Goal: Task Accomplishment & Management: Use online tool/utility

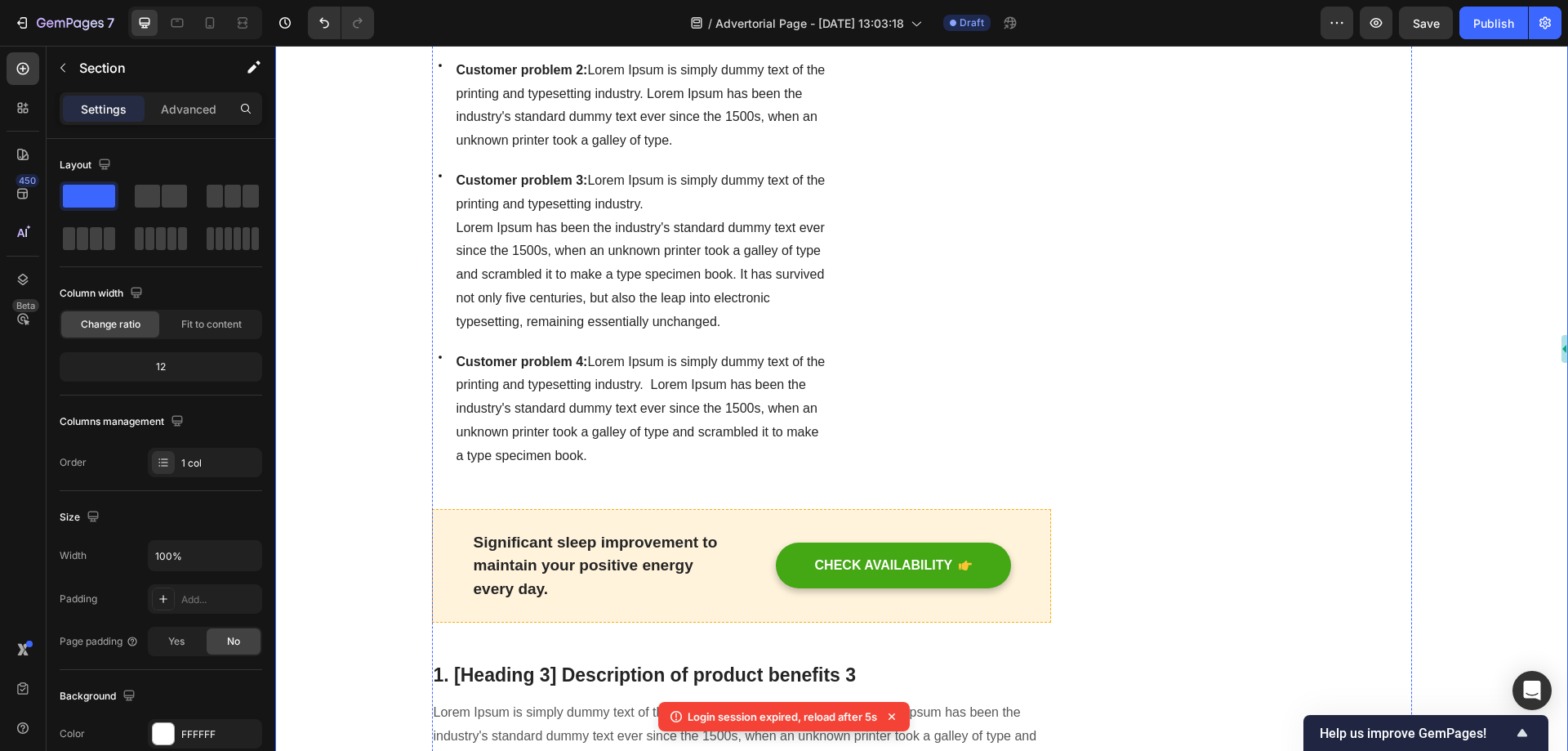
scroll to position [5885, 0]
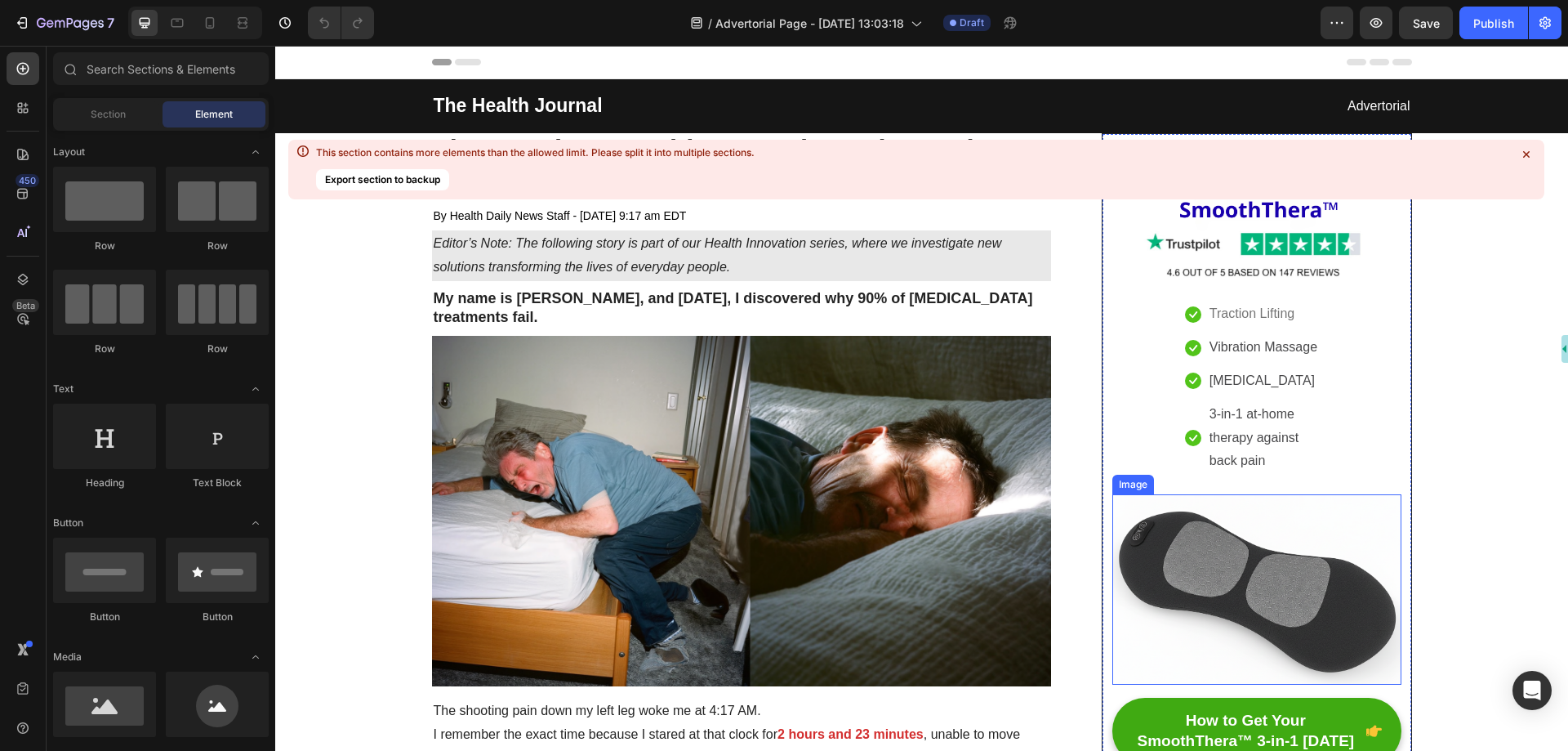
click at [1259, 535] on img at bounding box center [1256, 590] width 288 height 190
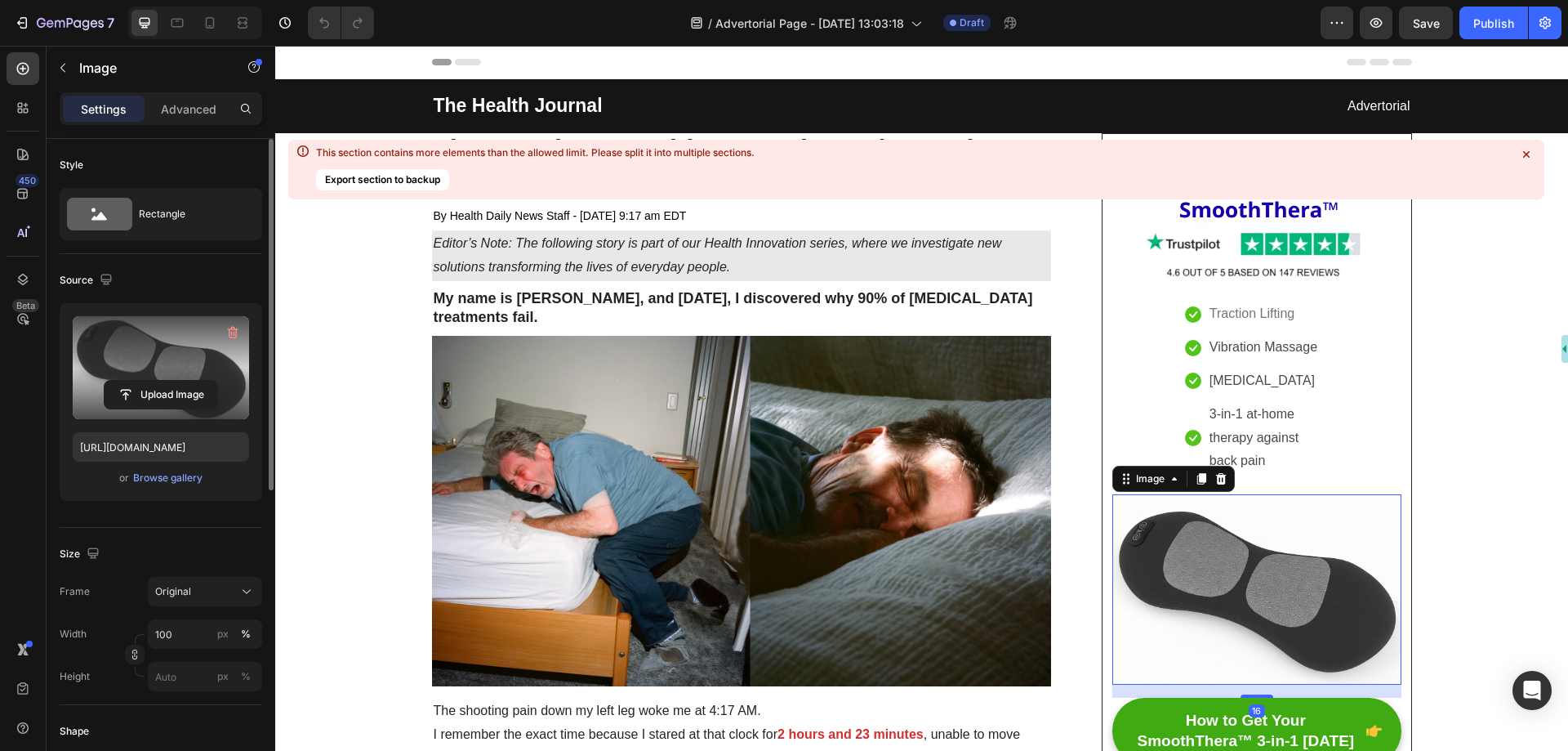
click at [181, 376] on label at bounding box center [160, 367] width 176 height 103
click at [181, 380] on input "file" at bounding box center [160, 395] width 112 height 28
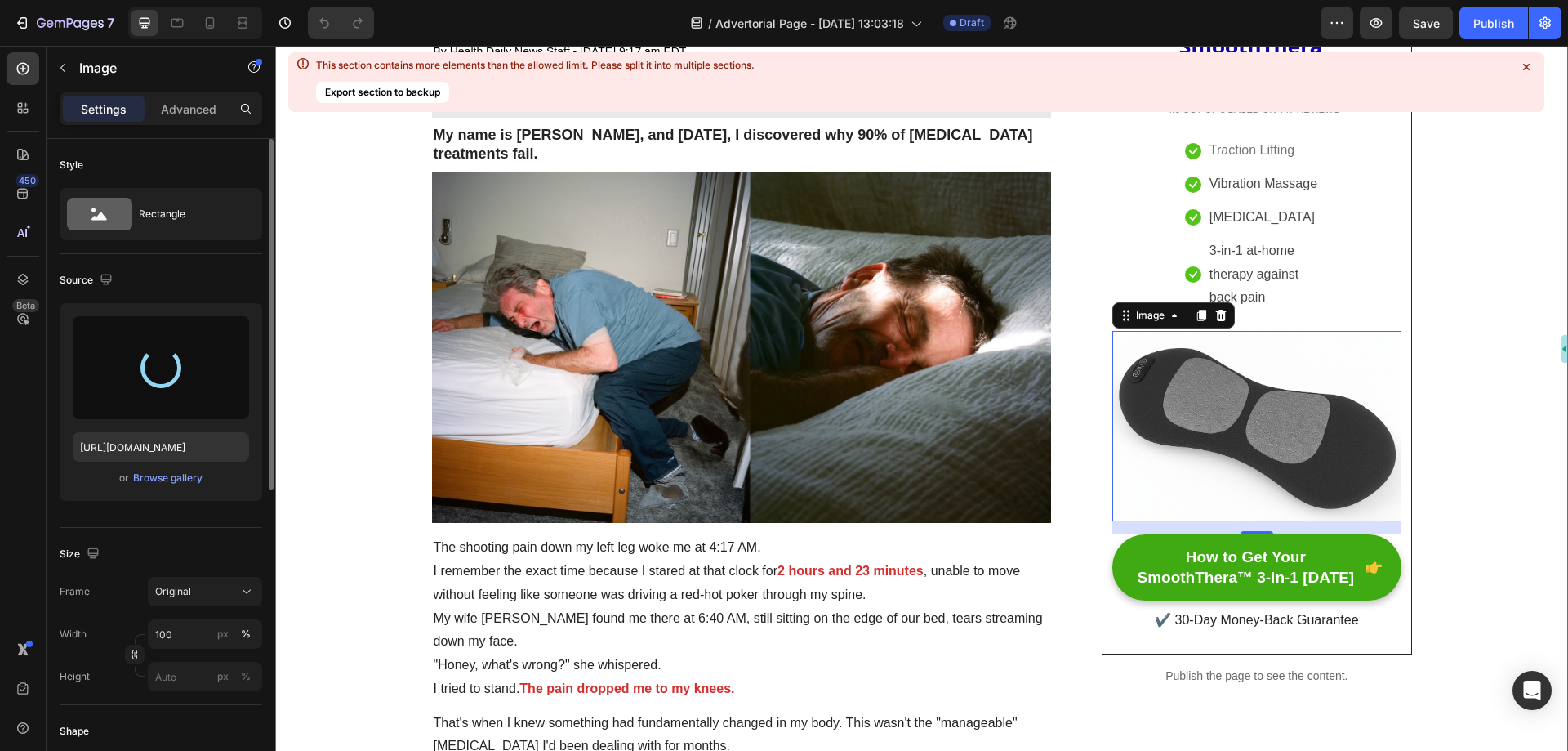
scroll to position [82, 0]
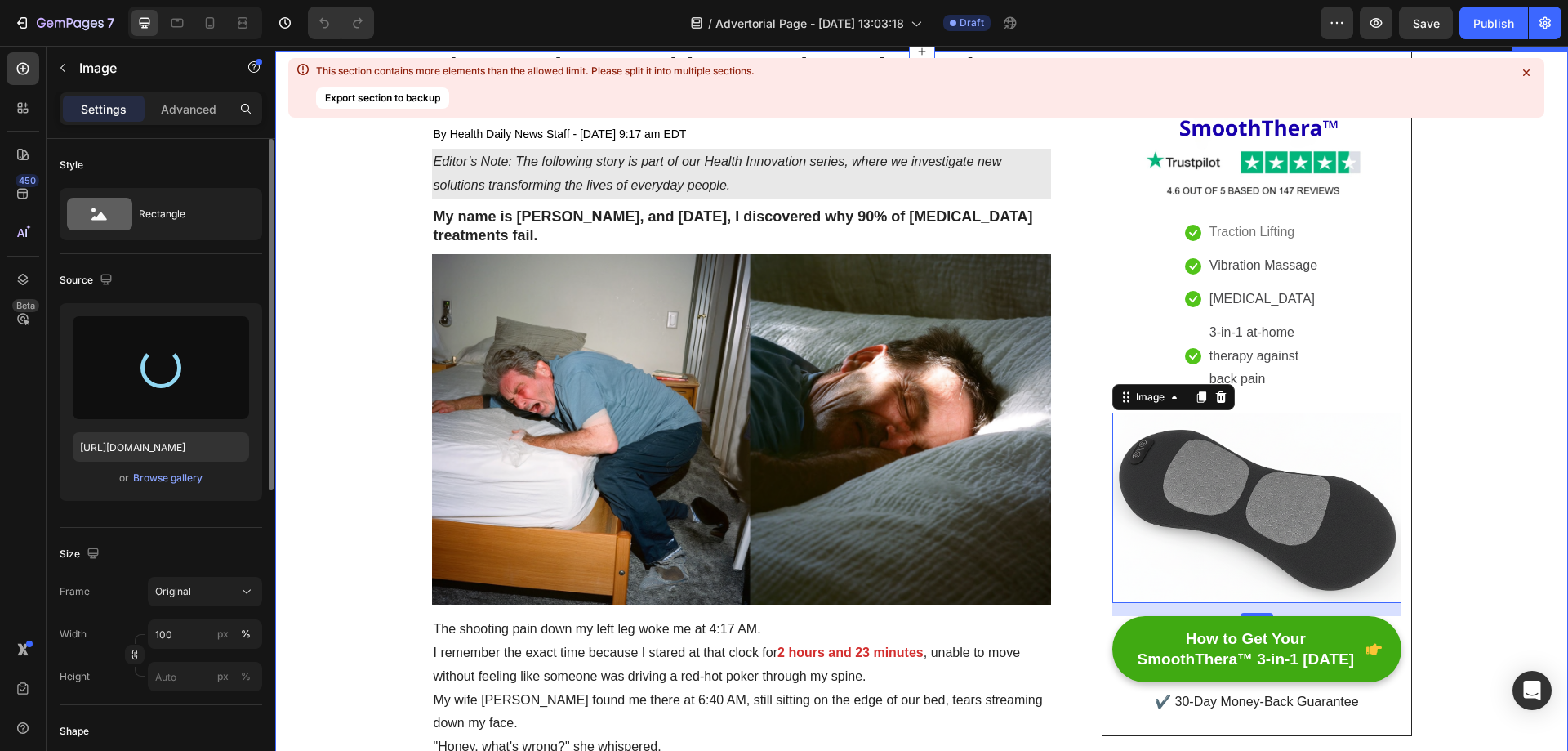
type input "[URL][DOMAIN_NAME]"
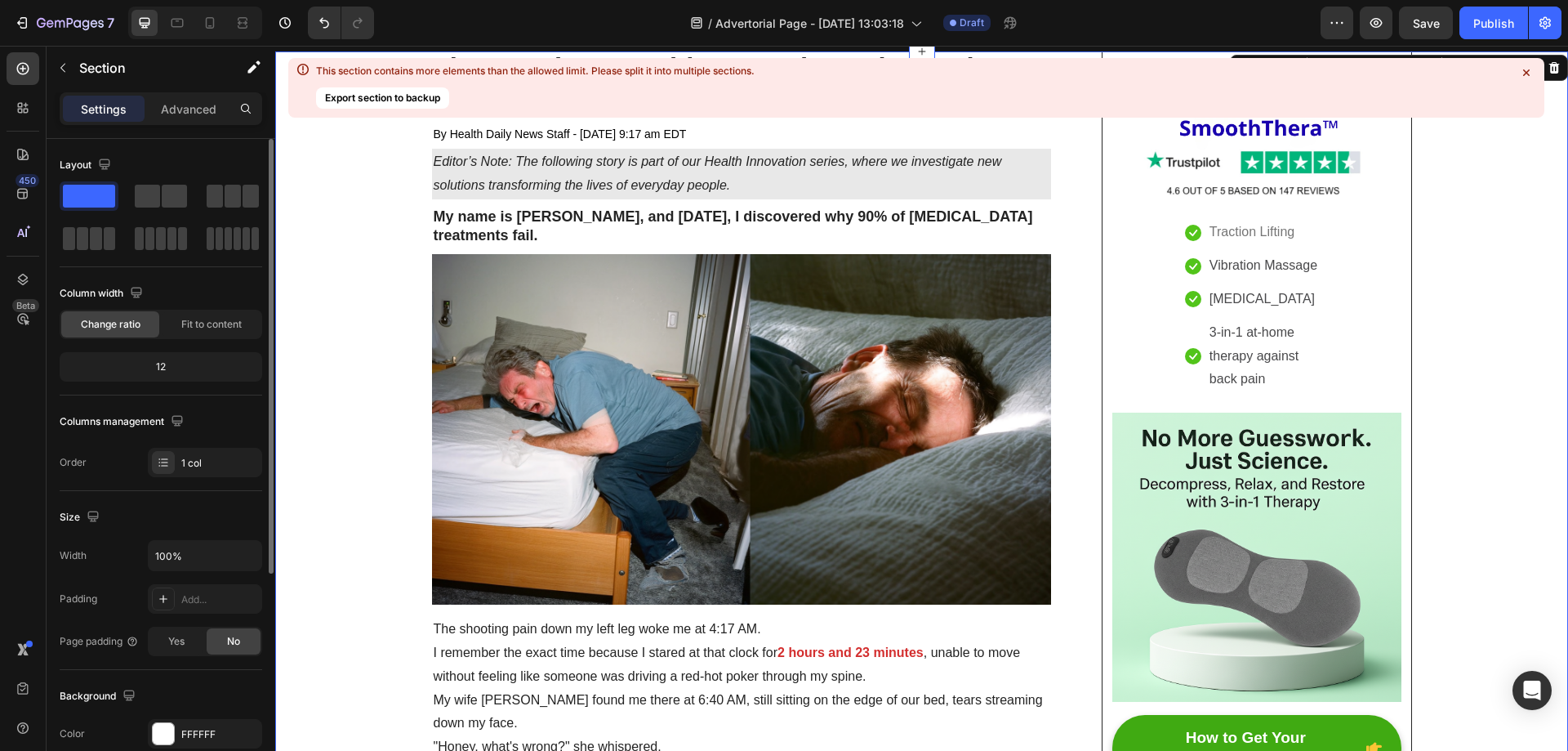
drag, startPoint x: 1468, startPoint y: 275, endPoint x: 1443, endPoint y: 162, distance: 115.7
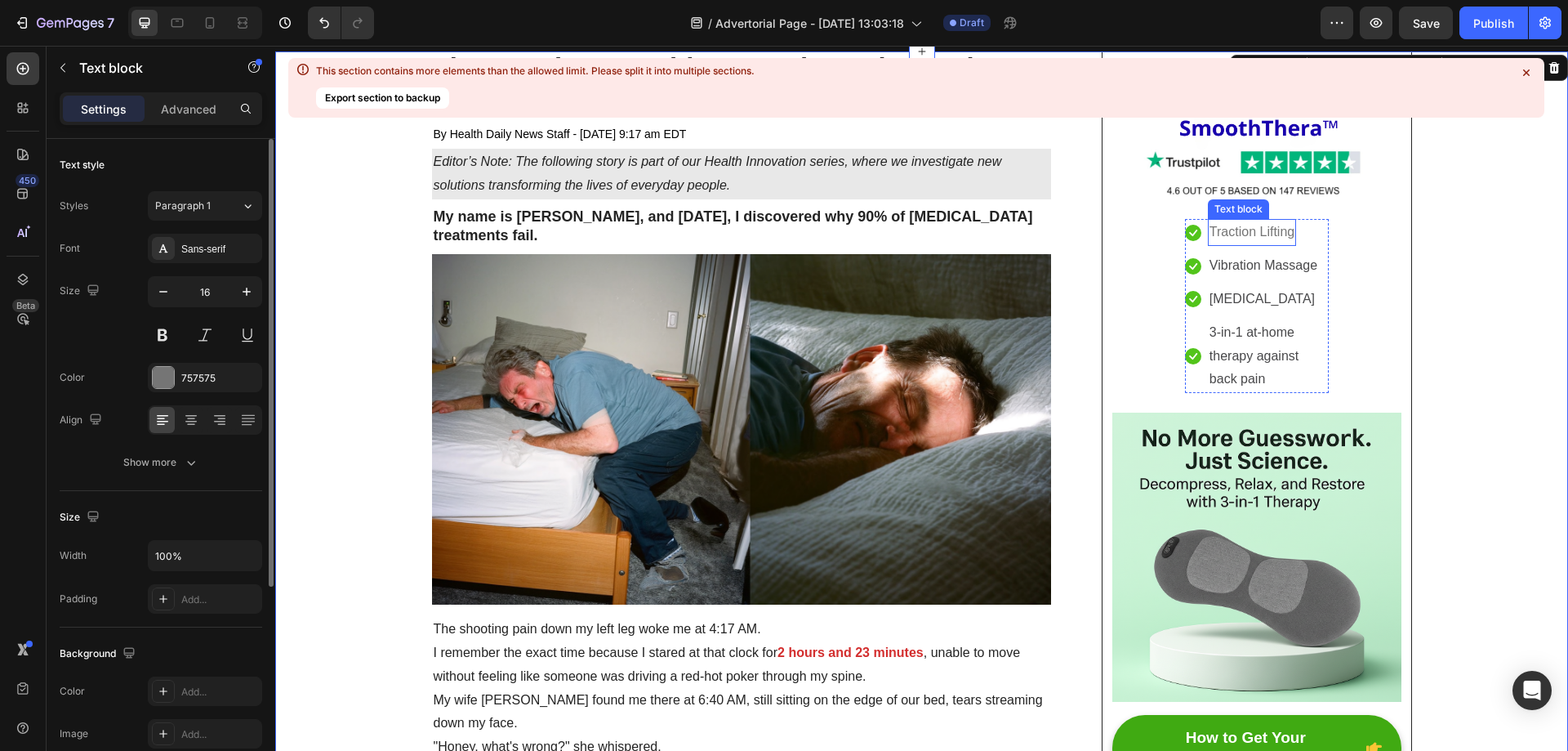
click at [1269, 246] on div "Traction Lifting" at bounding box center [1251, 232] width 88 height 27
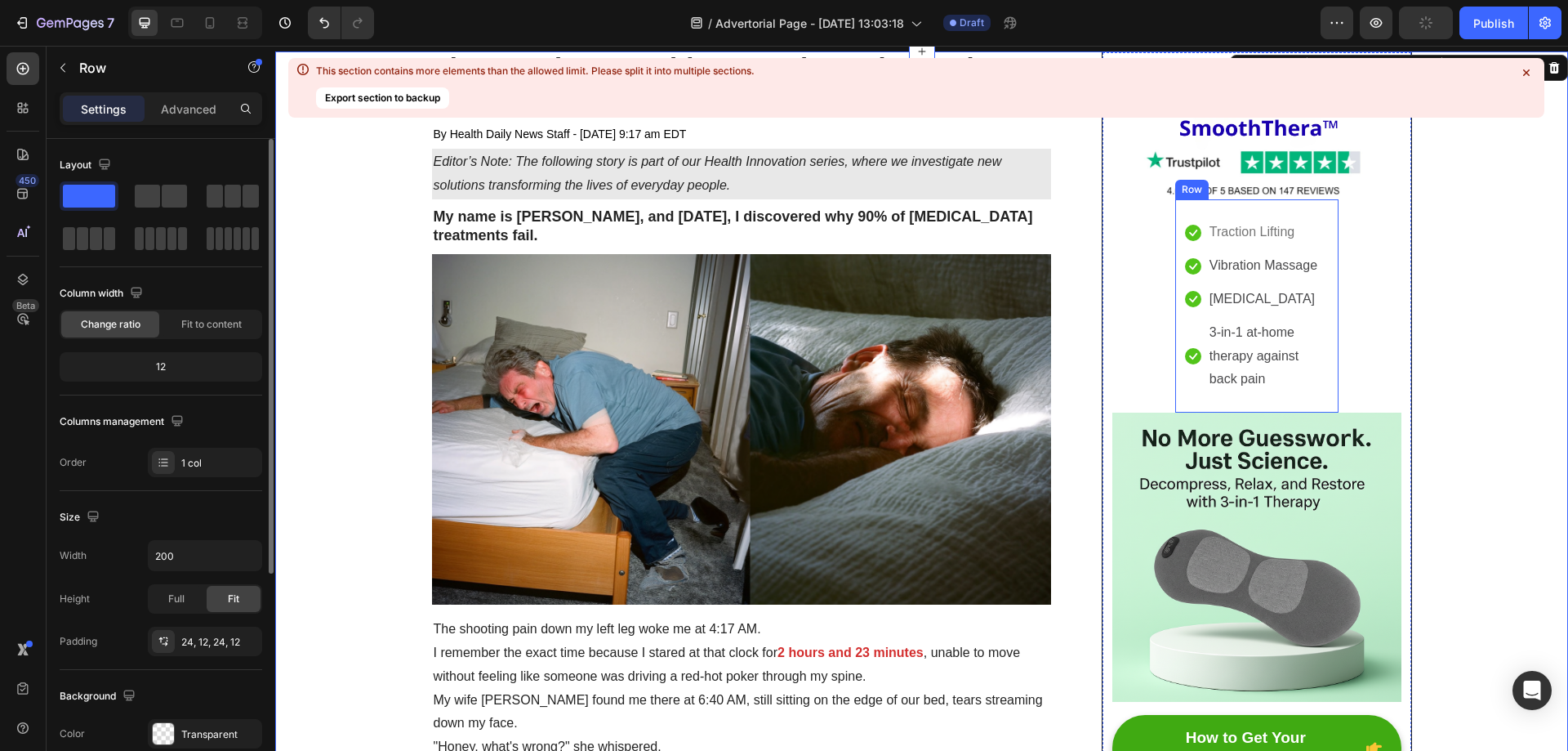
click at [1314, 210] on div "Icon Traction Lifting Text block Icon Vibration Massage Text block Icon [MEDICA…" at bounding box center [1257, 306] width 164 height 213
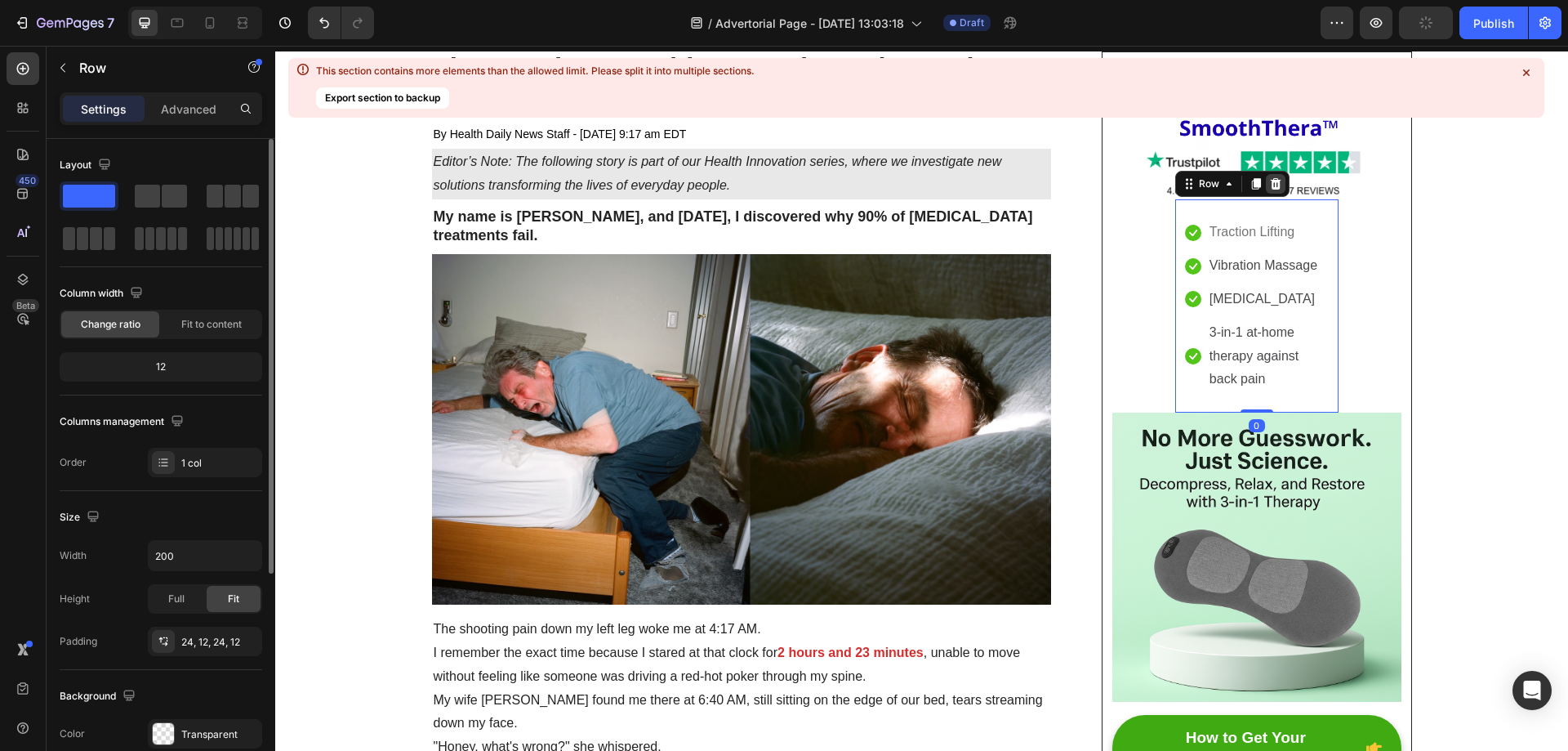
click at [1272, 183] on icon at bounding box center [1275, 184] width 11 height 12
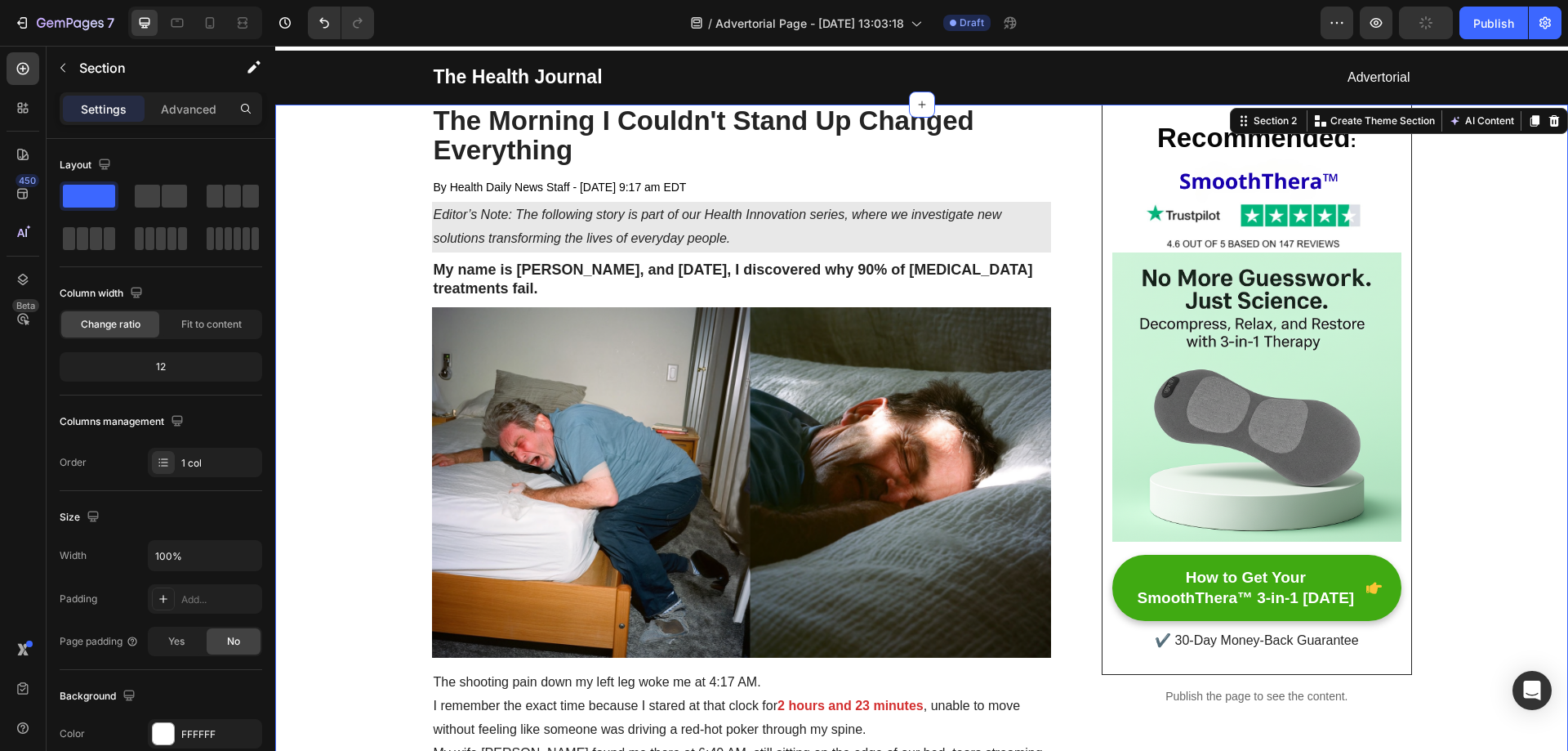
scroll to position [0, 0]
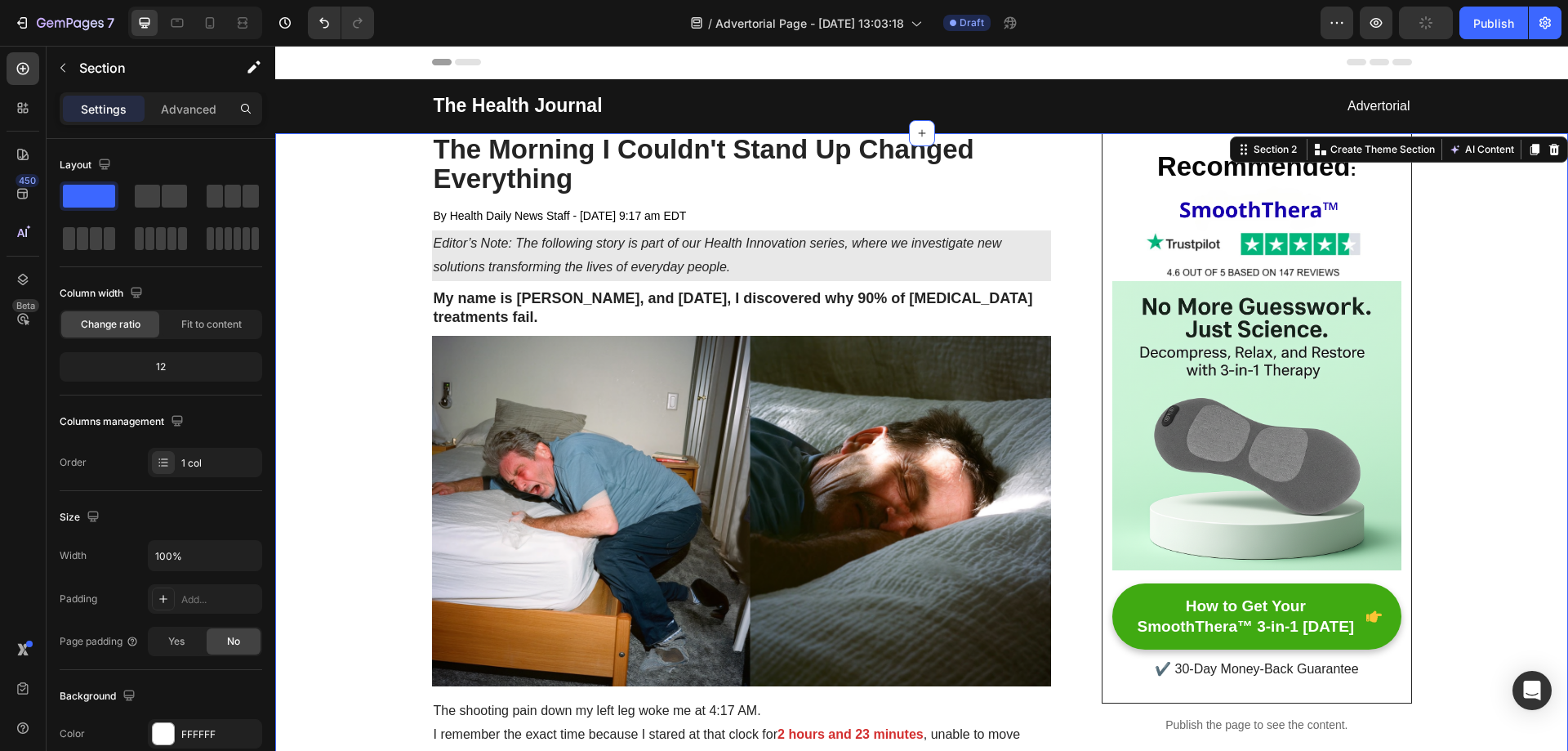
click at [1423, 23] on span "Save" at bounding box center [1427, 23] width 27 height 14
drag, startPoint x: 1174, startPoint y: 25, endPoint x: 1194, endPoint y: 19, distance: 20.9
click at [1141, 25] on div "/ Advertorial Page - [DATE] 13:03:18 Draft" at bounding box center [853, 23] width 933 height 33
drag, startPoint x: 1203, startPoint y: 17, endPoint x: 1188, endPoint y: 9, distance: 17.0
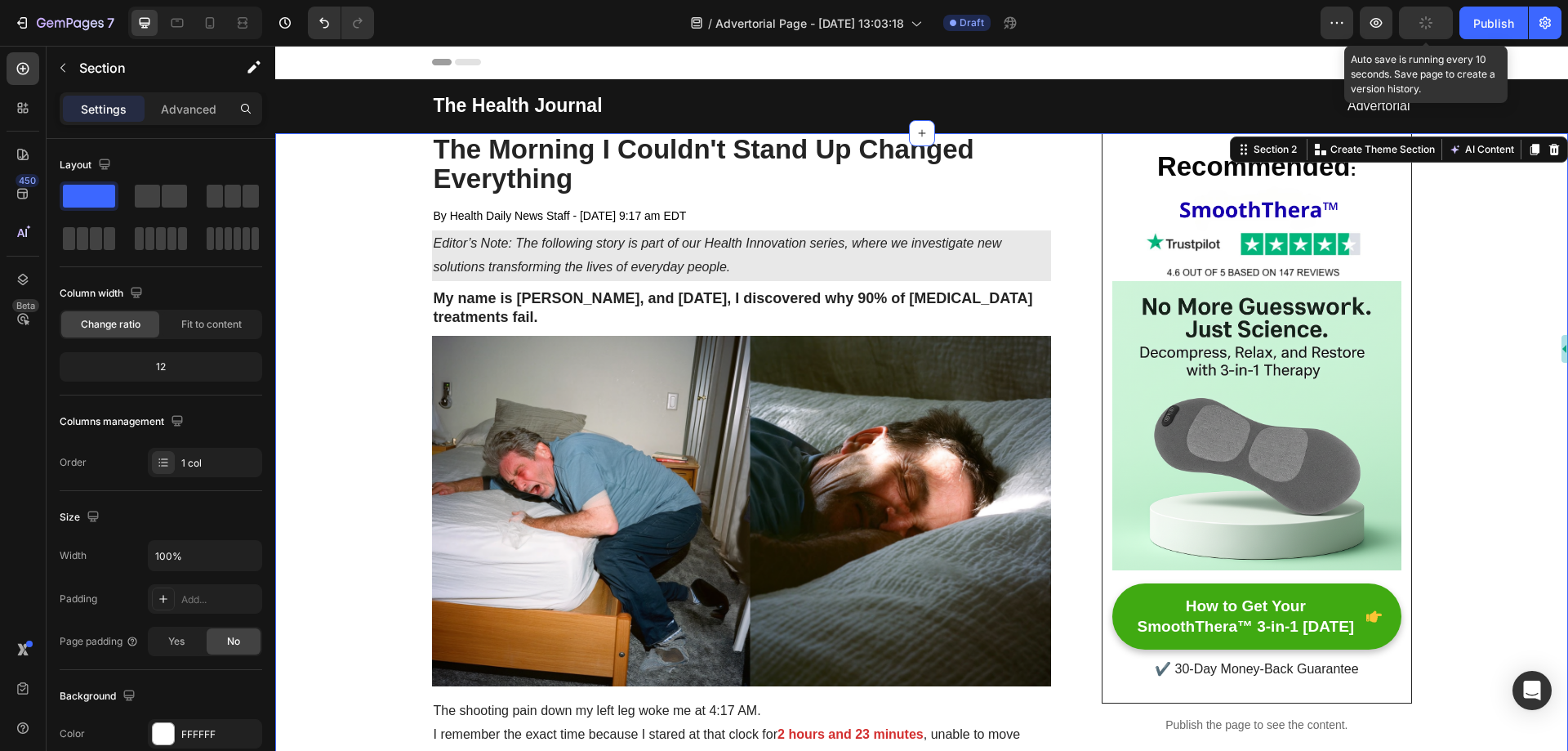
click at [1188, 9] on div "/ Advertorial Page - [DATE] 13:03:18 Draft" at bounding box center [853, 23] width 933 height 33
drag, startPoint x: 1183, startPoint y: 28, endPoint x: 1183, endPoint y: 6, distance: 22.0
click at [1183, 4] on div "7 / Advertorial Page - [DATE] 13:03:18 Draft Preview Auto save is running every…" at bounding box center [784, 23] width 1568 height 46
drag, startPoint x: 1187, startPoint y: 33, endPoint x: 1184, endPoint y: 11, distance: 22.2
click at [1184, 11] on div "/ Advertorial Page - [DATE] 13:03:18 Draft" at bounding box center [853, 23] width 933 height 33
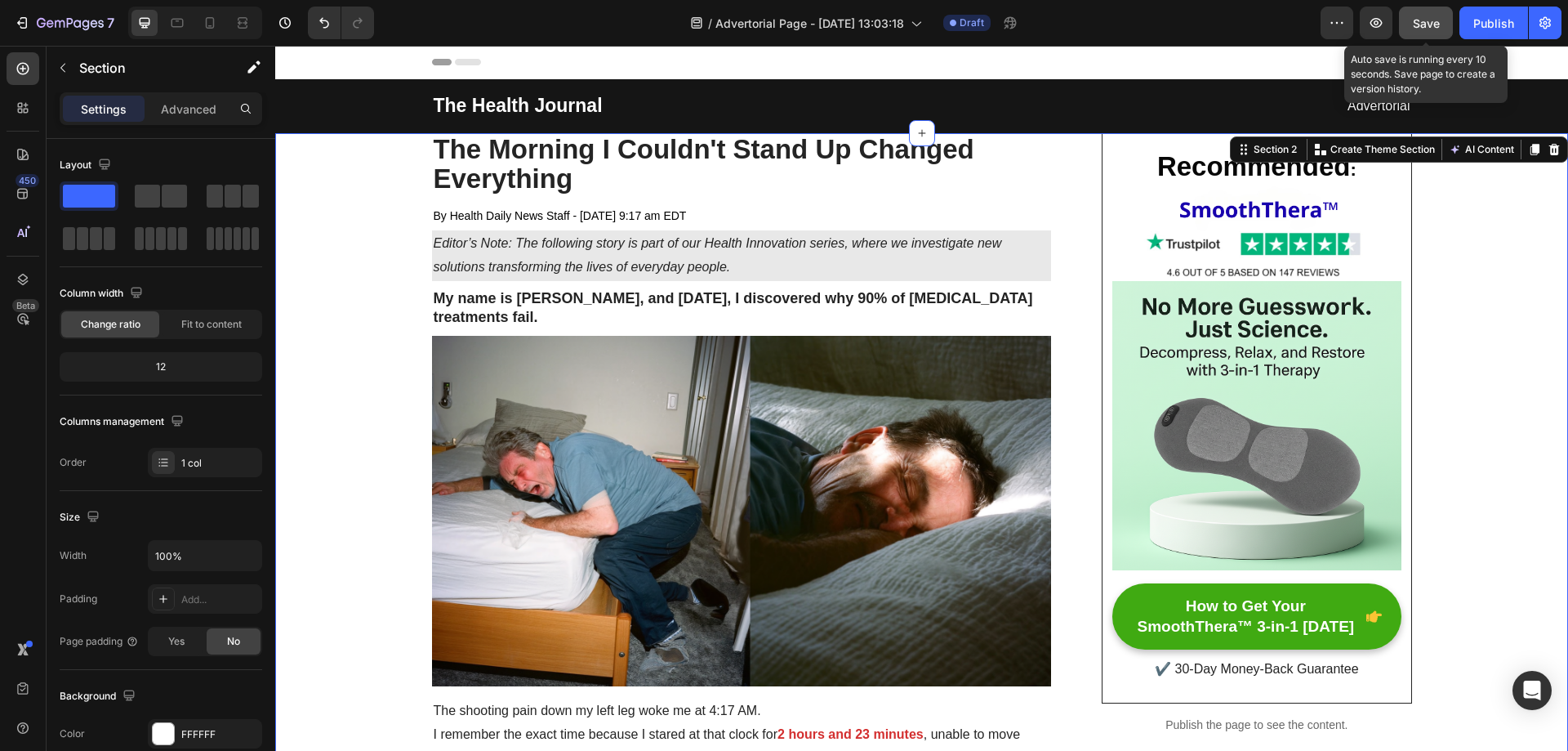
drag, startPoint x: 383, startPoint y: 213, endPoint x: 453, endPoint y: 184, distance: 75.8
click at [1228, 215] on img at bounding box center [1256, 233] width 288 height 97
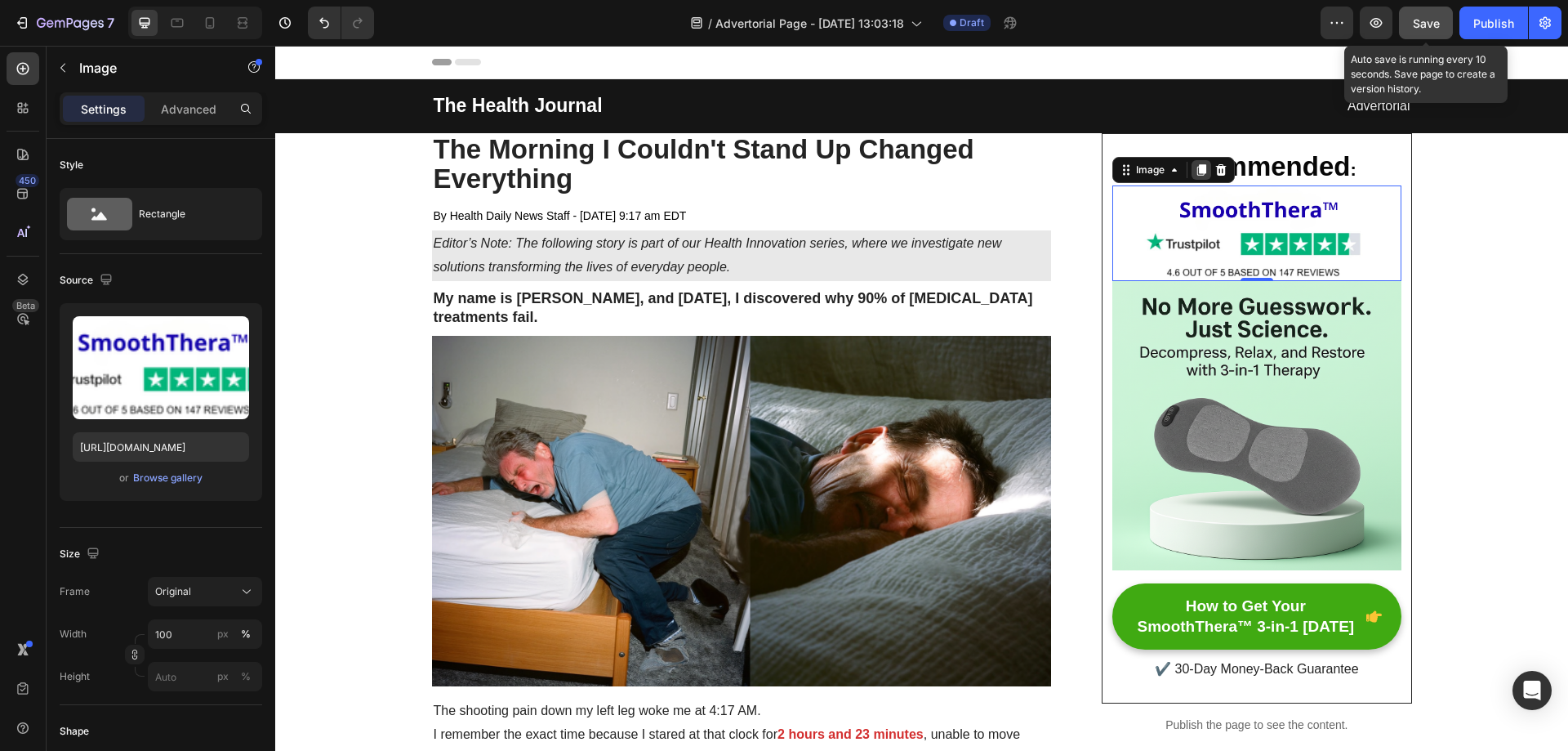
click at [1198, 169] on icon at bounding box center [1202, 170] width 9 height 12
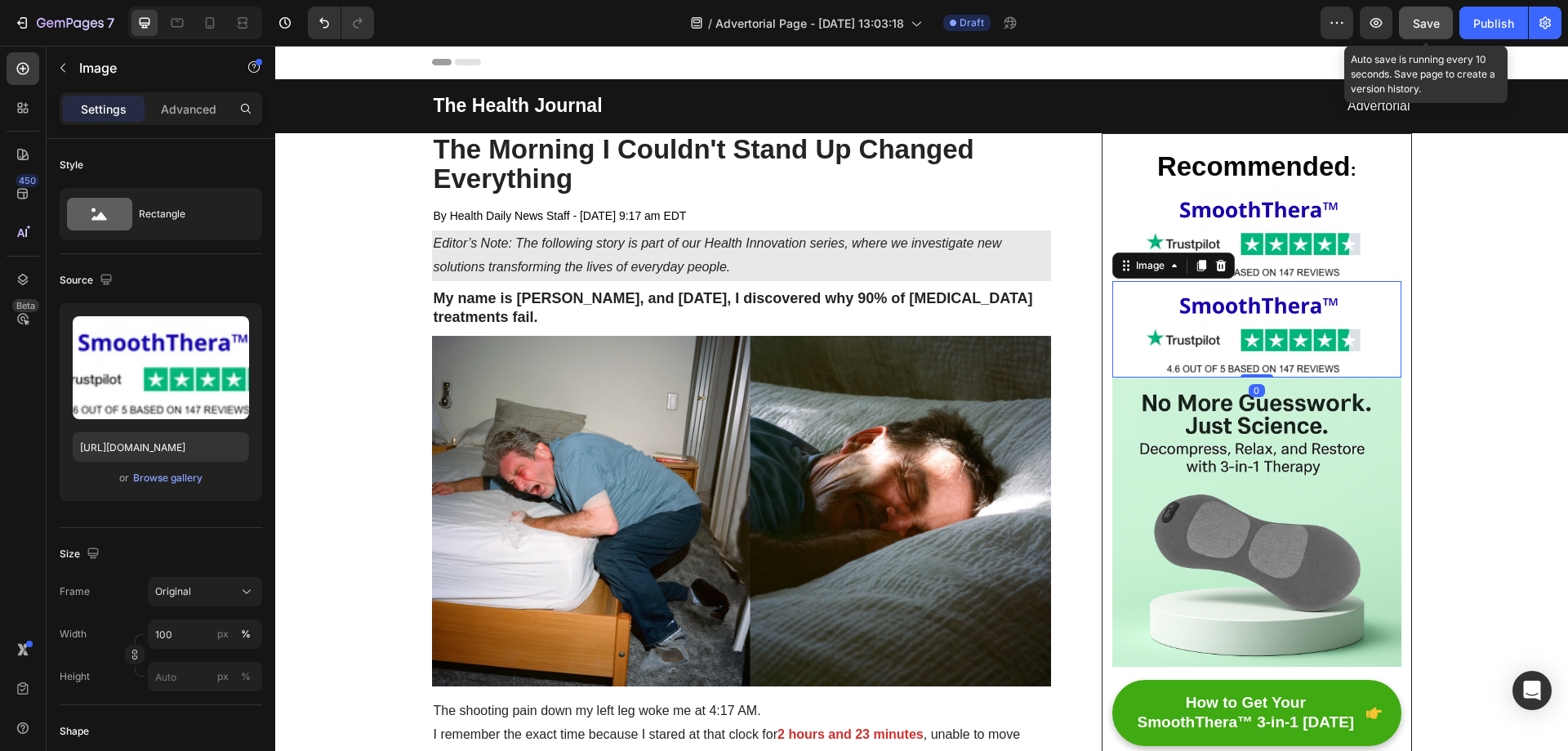
click at [1232, 320] on img at bounding box center [1256, 329] width 288 height 97
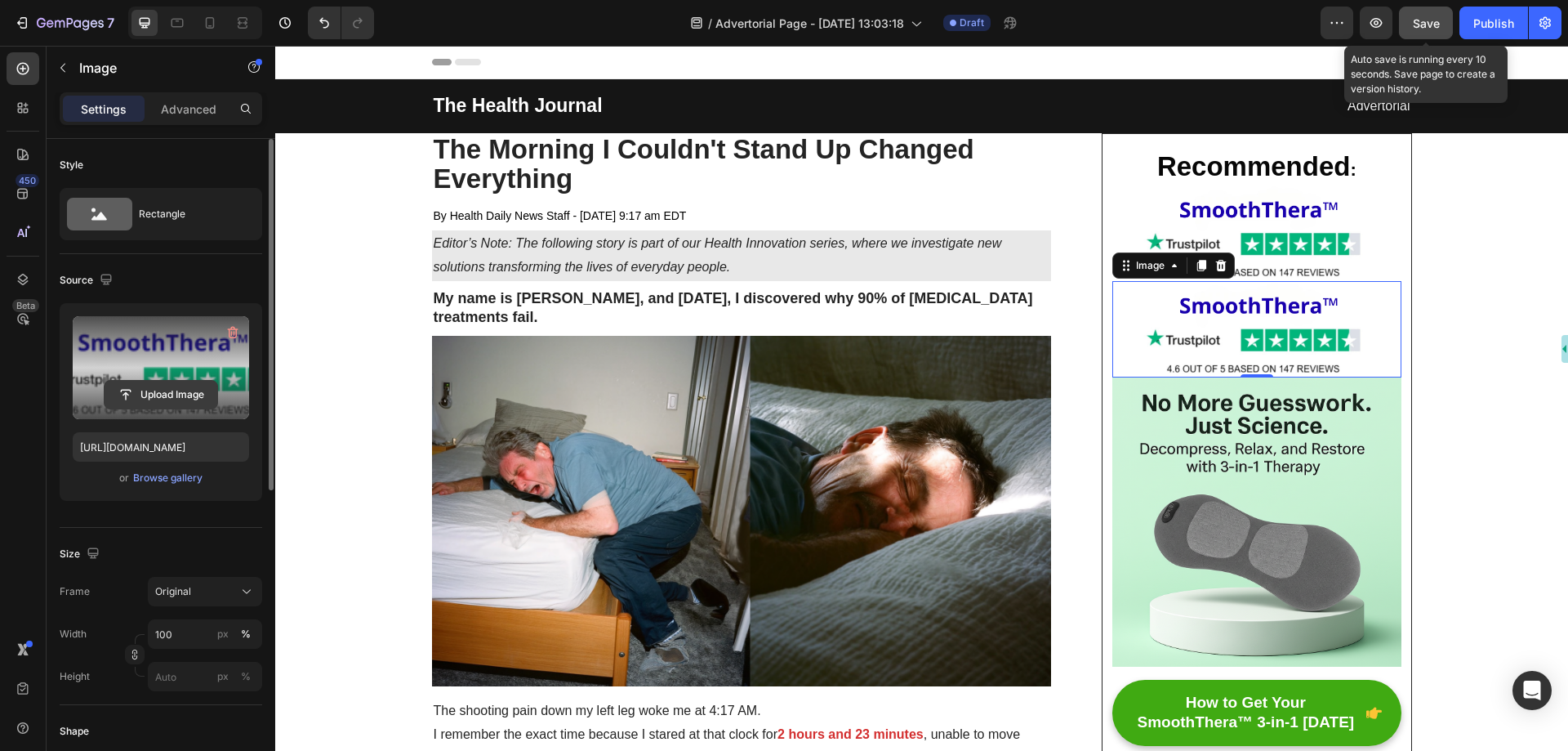
click at [173, 391] on input "file" at bounding box center [160, 395] width 112 height 28
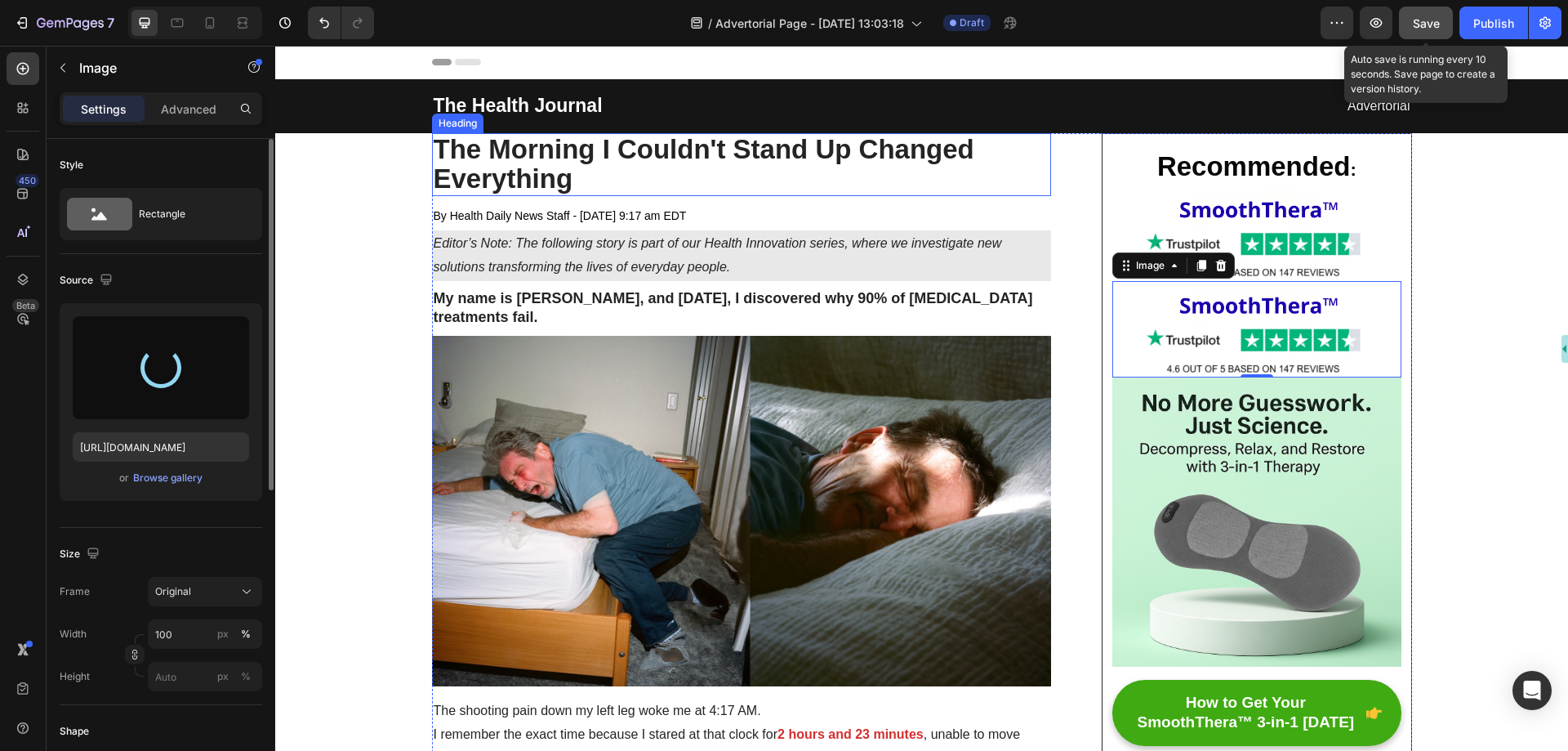
type input "[URL][DOMAIN_NAME]"
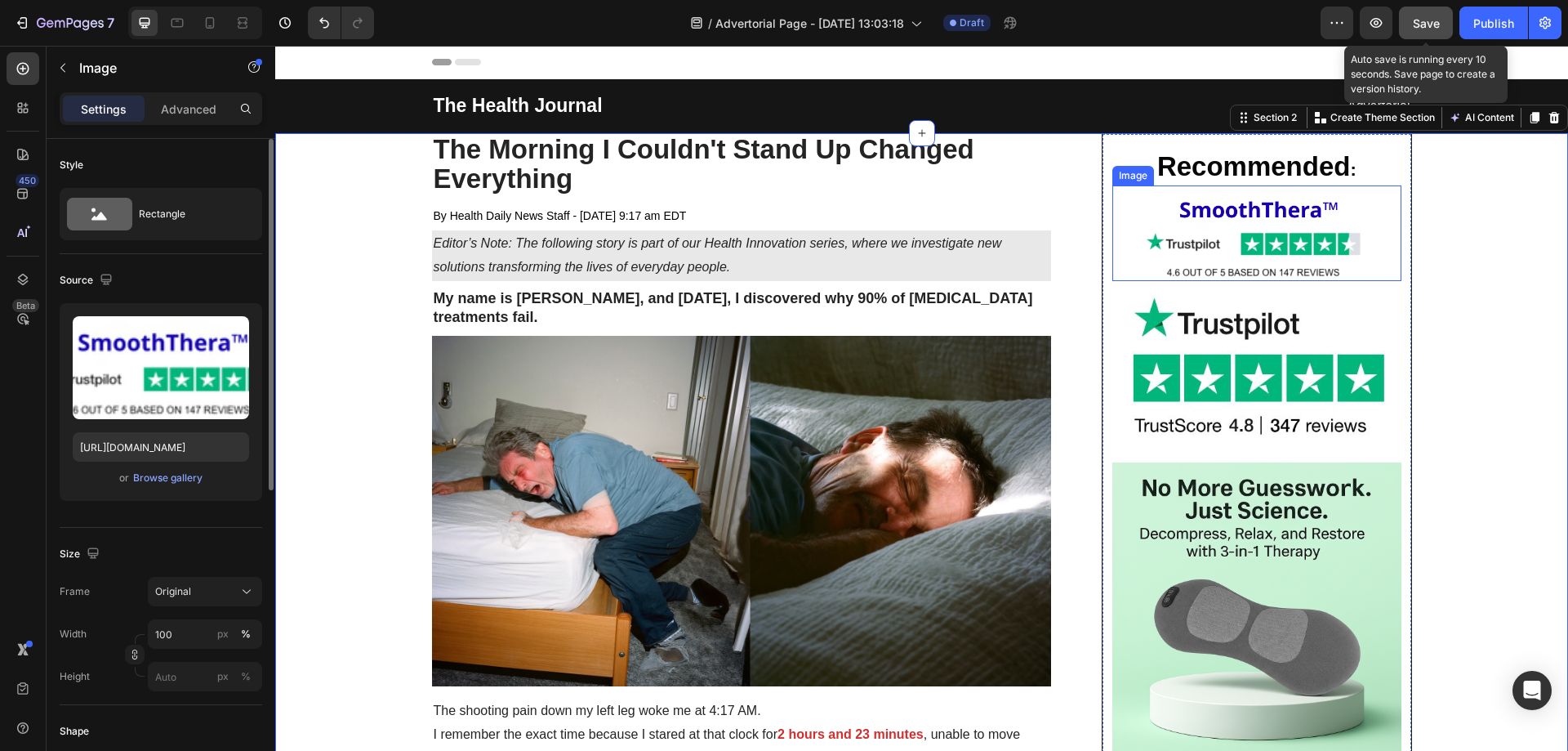
click at [1253, 242] on img at bounding box center [1256, 233] width 288 height 97
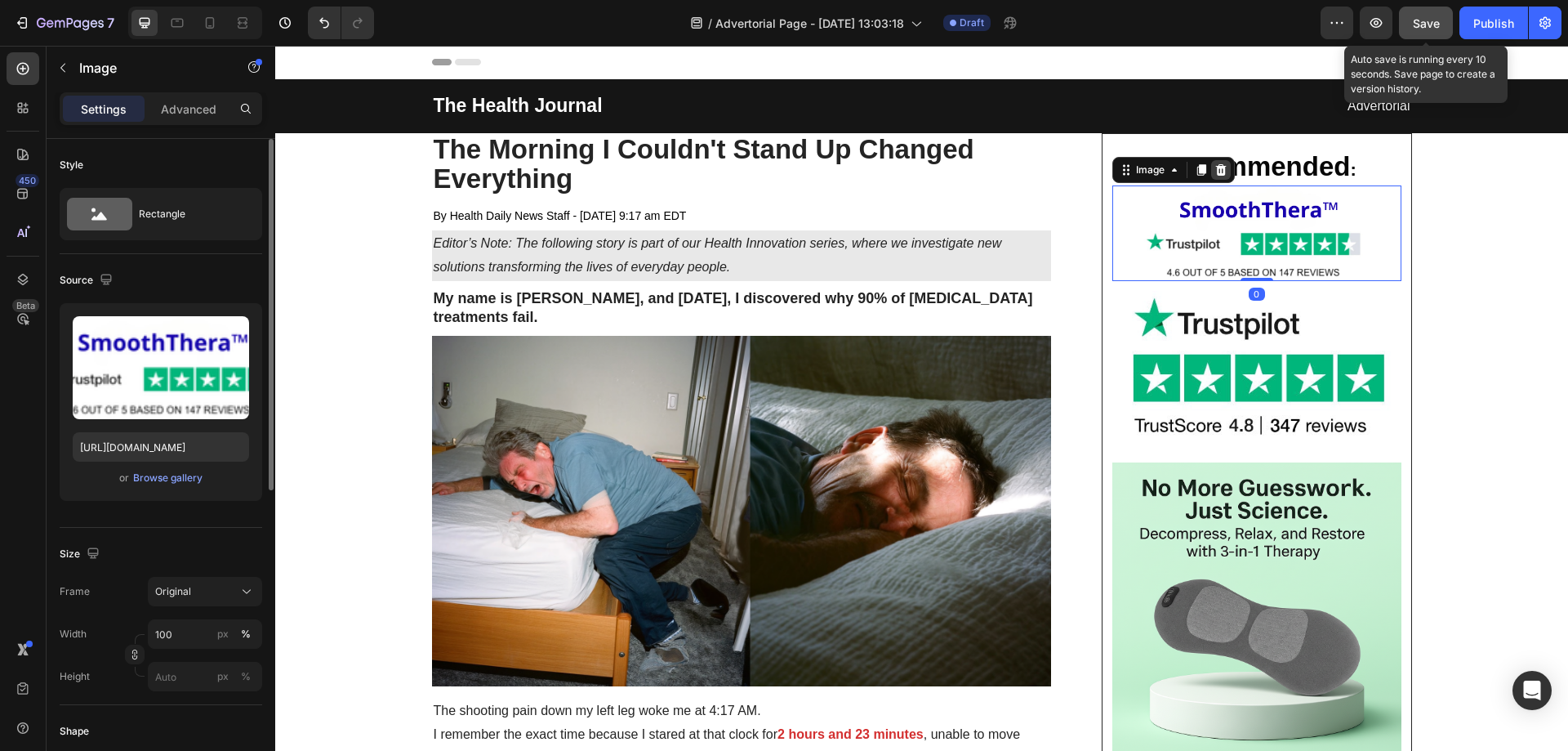
click at [1216, 170] on icon at bounding box center [1221, 170] width 13 height 13
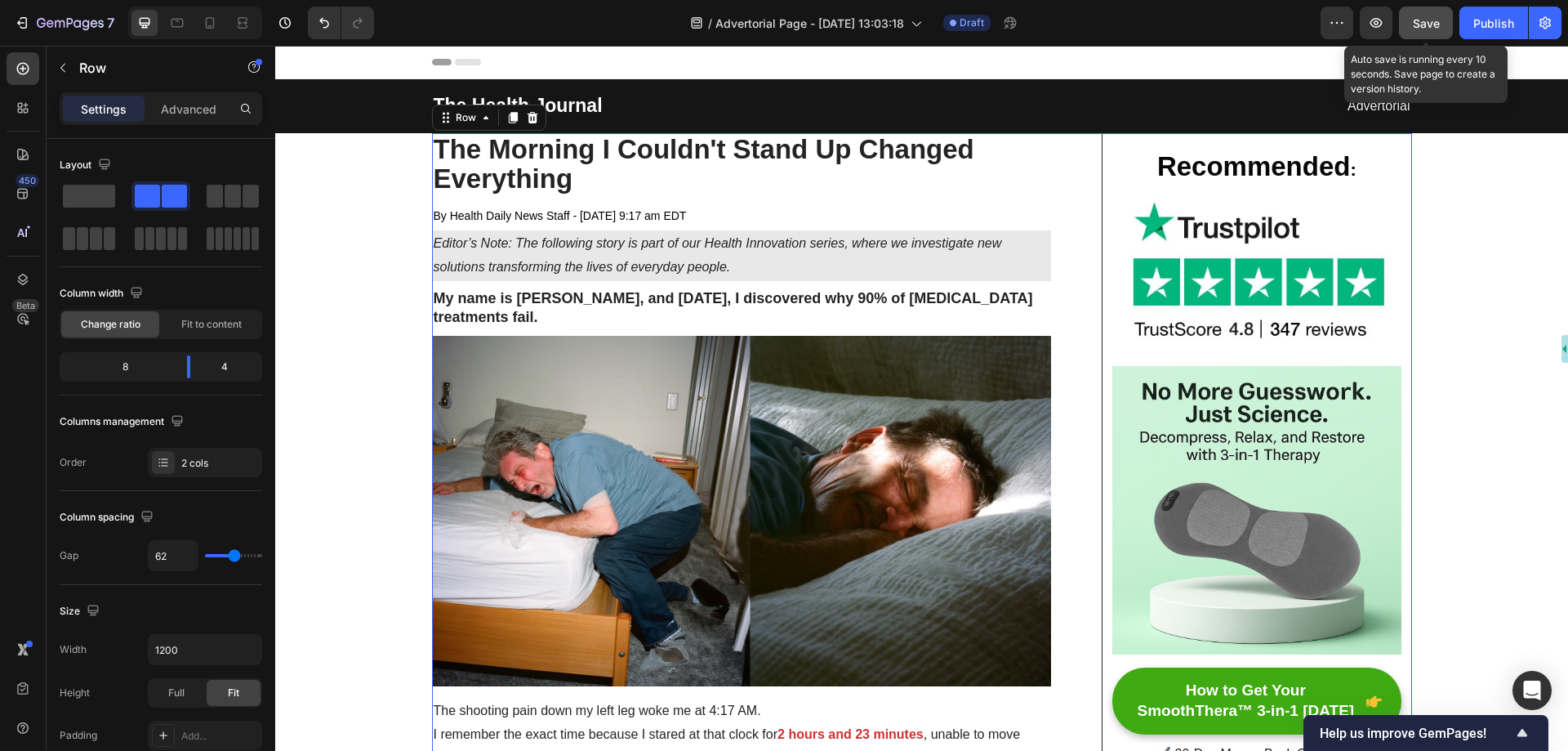
click at [1432, 20] on span "Save" at bounding box center [1427, 23] width 27 height 14
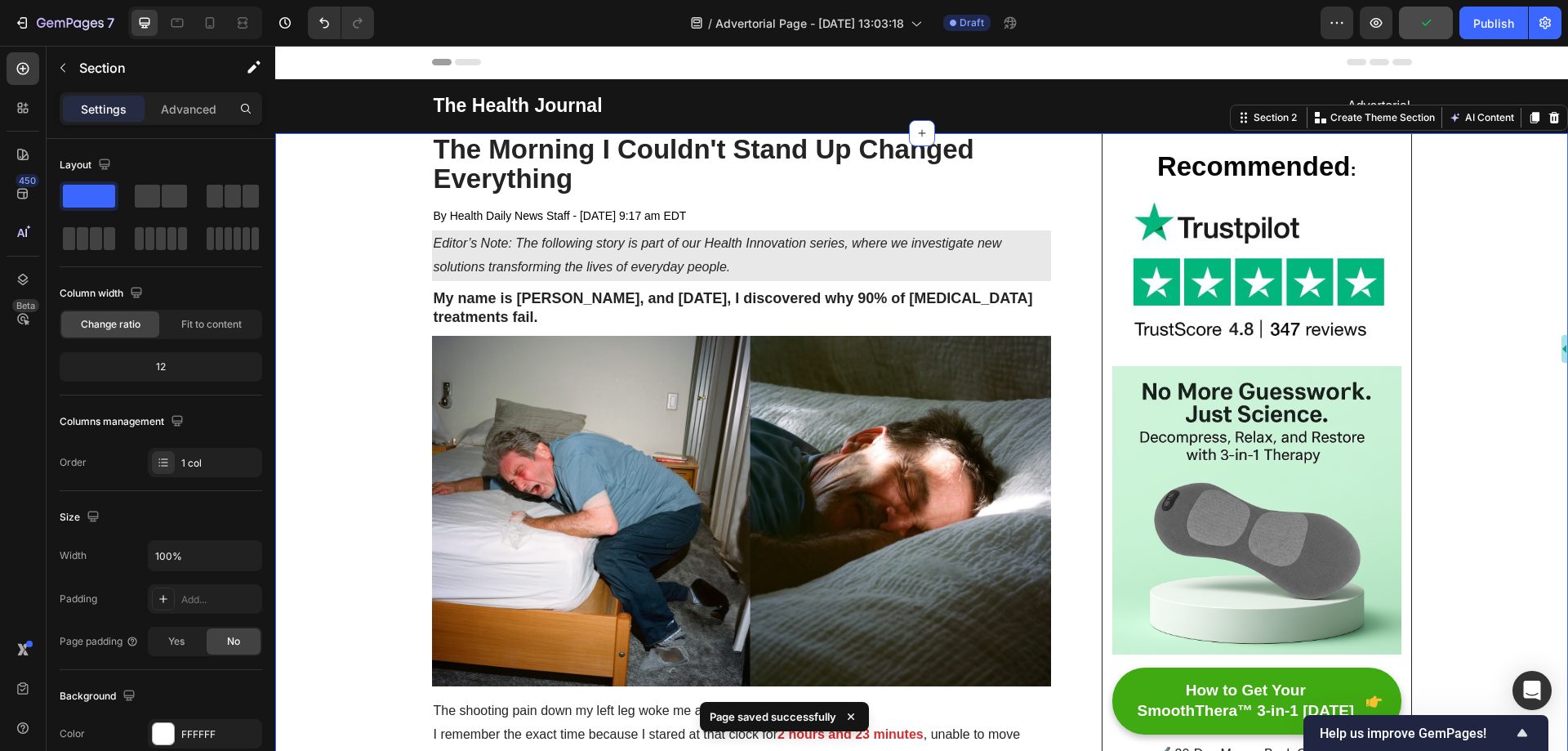
drag, startPoint x: 371, startPoint y: 208, endPoint x: 350, endPoint y: 166, distance: 47.0
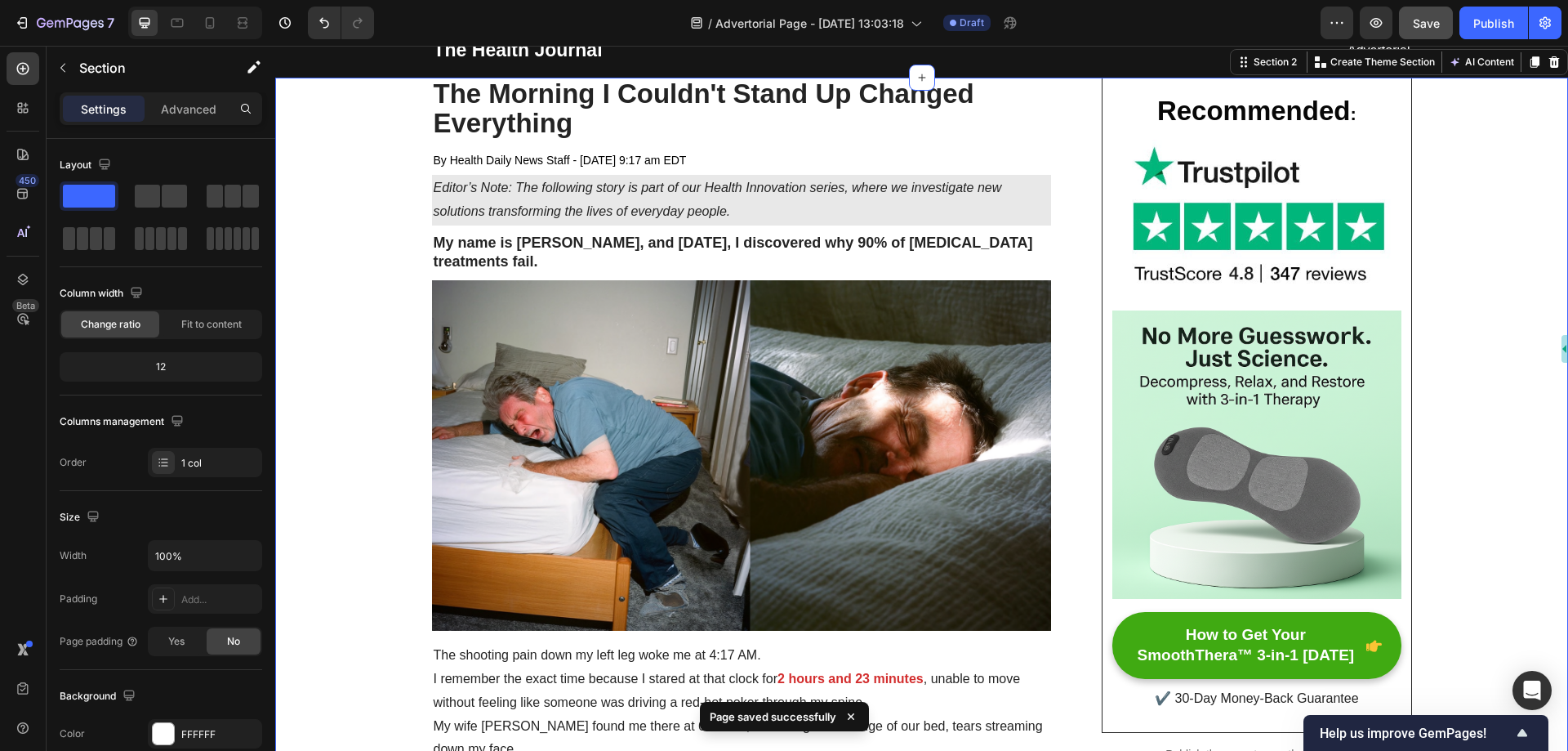
scroll to position [82, 0]
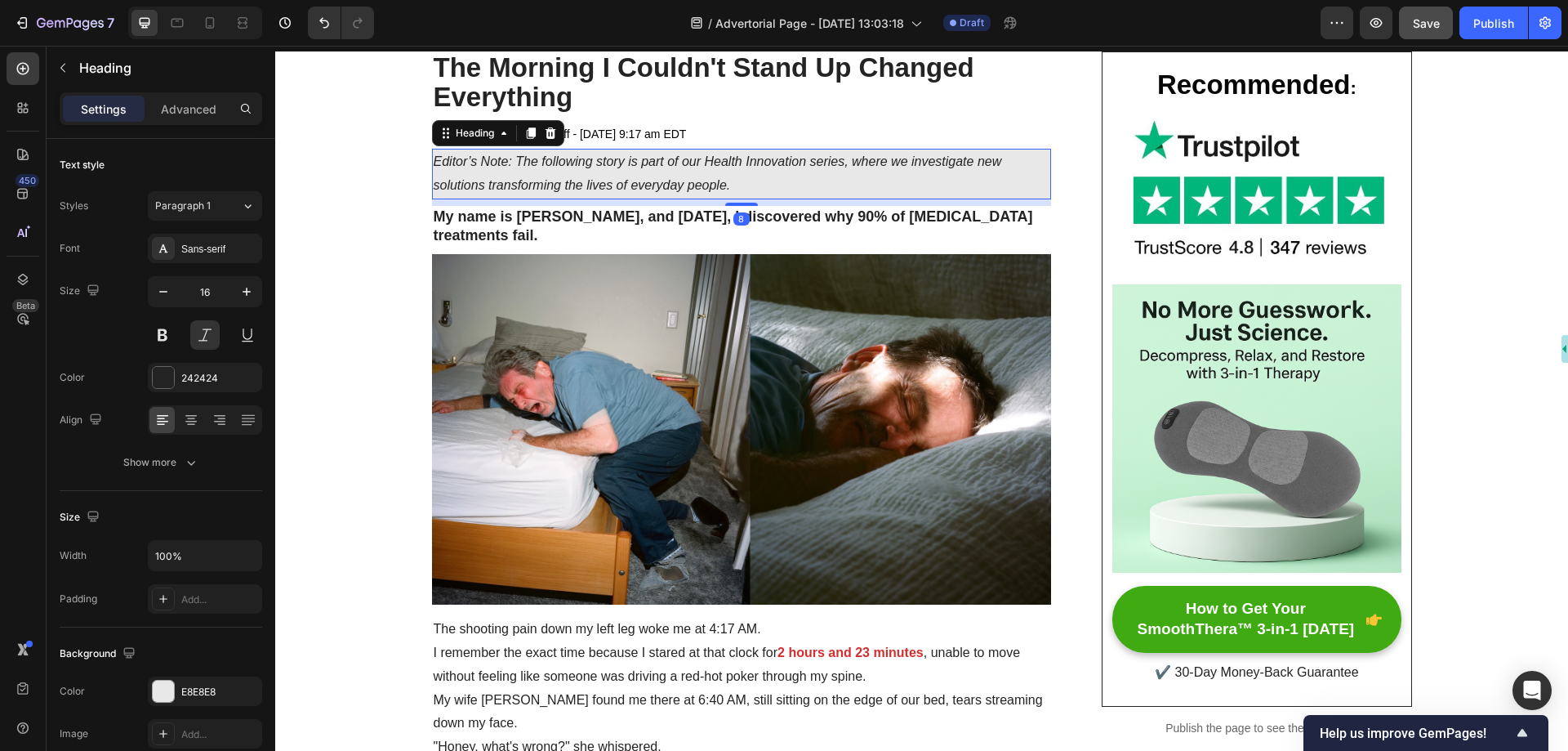
drag, startPoint x: 808, startPoint y: 162, endPoint x: 357, endPoint y: 102, distance: 455.0
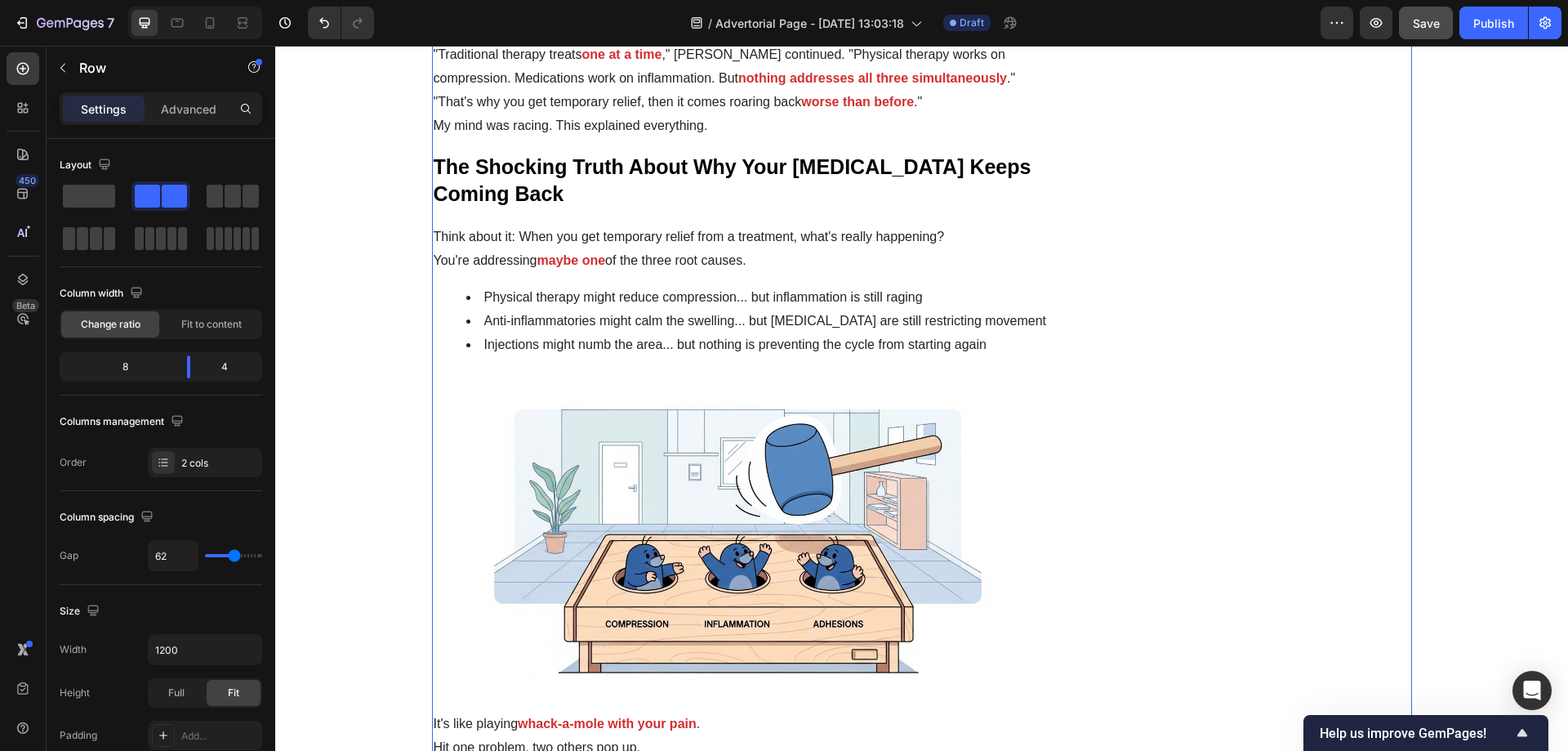
scroll to position [2125, 0]
